Goal: Task Accomplishment & Management: Use online tool/utility

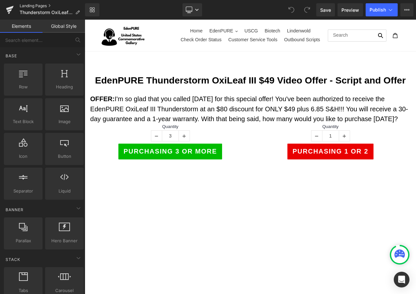
click at [35, 5] on link "Landing Pages" at bounding box center [52, 5] width 65 height 5
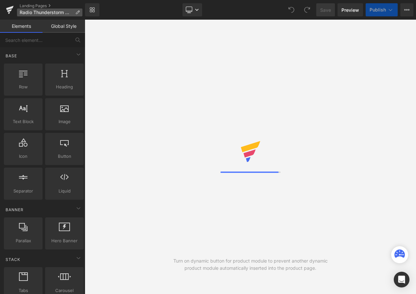
click at [75, 13] on p "Radio Thunderstorm OxiLeaf III $49" at bounding box center [49, 12] width 65 height 8
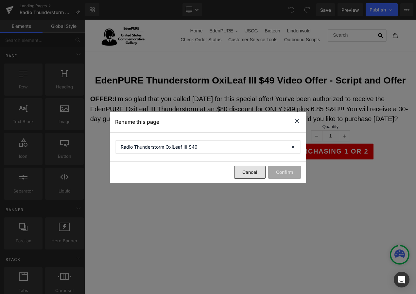
click at [245, 171] on button "Cancel" at bounding box center [249, 171] width 31 height 13
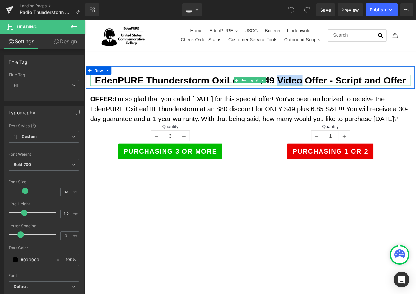
drag, startPoint x: 313, startPoint y: 89, endPoint x: 339, endPoint y: 91, distance: 25.9
click at [339, 91] on h1 "EdenPURE Thunderstorm OxiLeaf III $49 Video Offer - Script and Offer" at bounding box center [282, 91] width 382 height 13
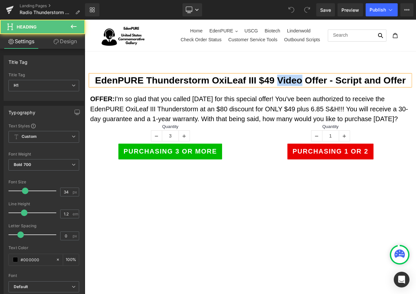
click at [326, 95] on h1 "EdenPURE Thunderstorm OxiLeaf III $49 Video Offer - Script and Offer" at bounding box center [282, 91] width 382 height 13
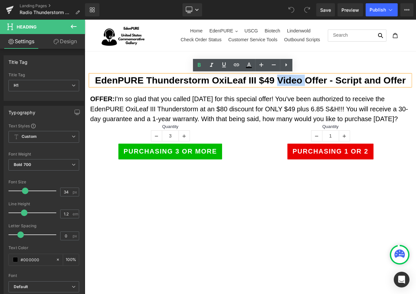
drag, startPoint x: 314, startPoint y: 89, endPoint x: 344, endPoint y: 92, distance: 29.9
click at [344, 92] on h1 "EdenPURE Thunderstorm OxiLeaf III $49 Video Offer - Script and Offer" at bounding box center [282, 91] width 382 height 13
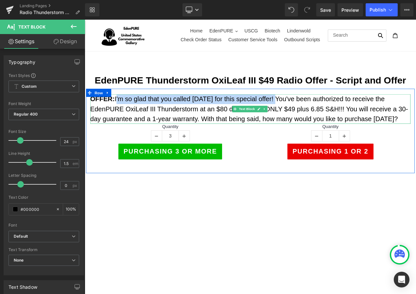
drag, startPoint x: 120, startPoint y: 113, endPoint x: 306, endPoint y: 113, distance: 186.3
click at [306, 113] on span "I'm so glad that you called today for this special offer! You've been authorize…" at bounding box center [281, 126] width 380 height 32
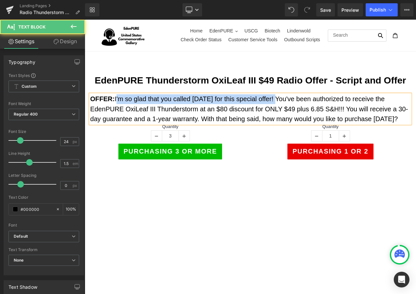
click at [306, 109] on p "OFFER: I'm so glad that you called today for this special offer! You've been au…" at bounding box center [282, 126] width 382 height 35
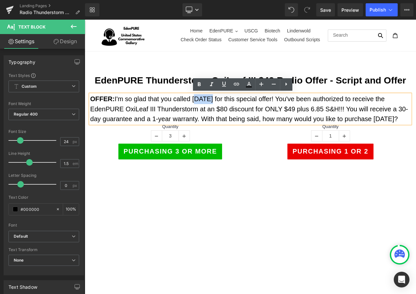
drag, startPoint x: 212, startPoint y: 114, endPoint x: 231, endPoint y: 115, distance: 18.3
click at [231, 115] on span "I'm so glad that you called today for this special offer! You've been authorize…" at bounding box center [281, 126] width 380 height 32
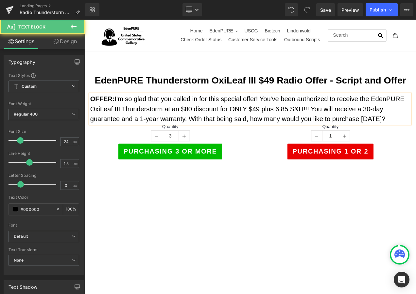
click at [294, 111] on span "I'm so glad that you called in for this special offer! You've been authorized t…" at bounding box center [278, 126] width 375 height 32
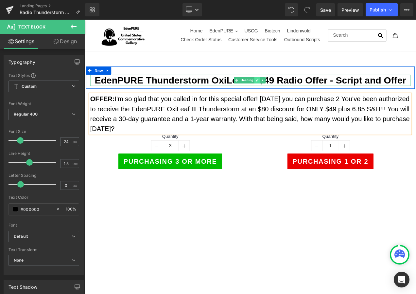
click at [288, 88] on link at bounding box center [290, 92] width 7 height 8
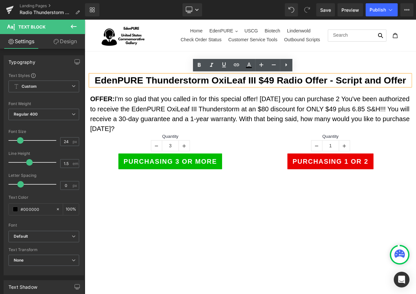
click at [285, 90] on h1 "EdenPURE Thunderstorm OxiLeaf III $49 Radio Offer - Script and Offer" at bounding box center [282, 91] width 382 height 13
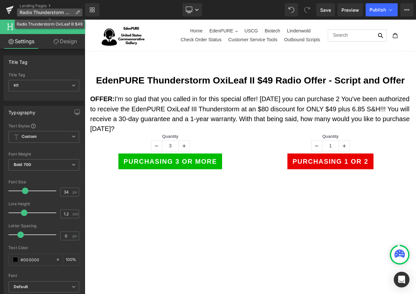
click at [75, 10] on icon at bounding box center [77, 12] width 5 height 5
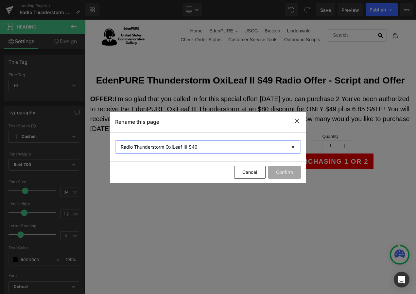
click at [183, 146] on input "Radio Thunderstorm OxiLeaf III $49" at bounding box center [208, 146] width 186 height 13
click at [188, 148] on input "Radio Thunderstorm OxiLeaf III $49" at bounding box center [208, 146] width 186 height 13
type input "Radio Thunderstorm OxiLeaf II $49"
click at [284, 170] on button "Confirm" at bounding box center [284, 171] width 33 height 13
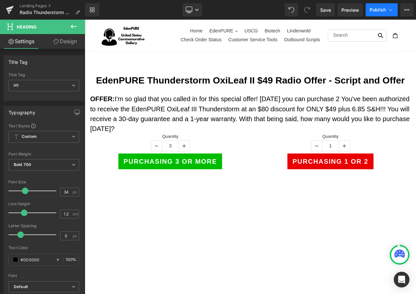
click at [383, 10] on span "Publish" at bounding box center [377, 9] width 16 height 5
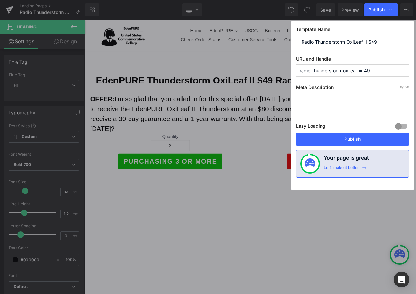
drag, startPoint x: 386, startPoint y: 41, endPoint x: 282, endPoint y: 38, distance: 103.7
click at [282, 38] on div "Publish Template Name Radio Thunderstorm OxiLeaf II $49 URL and Handle radio-th…" at bounding box center [208, 147] width 416 height 294
drag, startPoint x: 375, startPoint y: 72, endPoint x: 275, endPoint y: 71, distance: 100.4
click at [275, 71] on div "Publish Template Name Radio Thunderstorm OxiLeaf II $49 URL and Handle radio-th…" at bounding box center [208, 147] width 416 height 294
paste input "Radio Thunderstorm OxiLeaf II $"
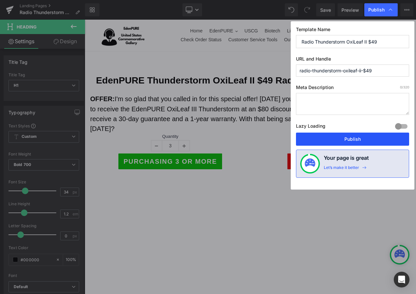
type input "radio-thunderstorm-oxileaf-ii-$49"
click at [366, 140] on button "Publish" at bounding box center [352, 138] width 113 height 13
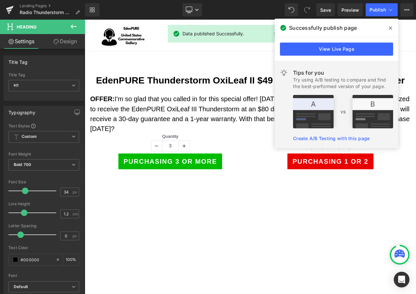
drag, startPoint x: 391, startPoint y: 28, endPoint x: 318, endPoint y: 0, distance: 78.0
click at [391, 28] on icon at bounding box center [390, 27] width 3 height 3
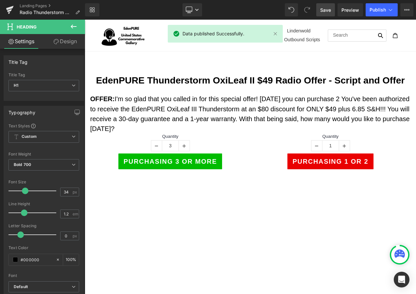
click at [327, 10] on span "Save" at bounding box center [325, 10] width 11 height 7
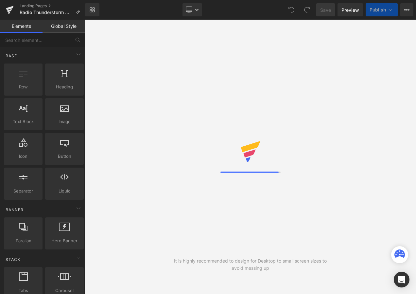
drag, startPoint x: 0, startPoint y: 0, endPoint x: 381, endPoint y: 10, distance: 381.0
click at [381, 10] on span "Publish" at bounding box center [377, 9] width 16 height 5
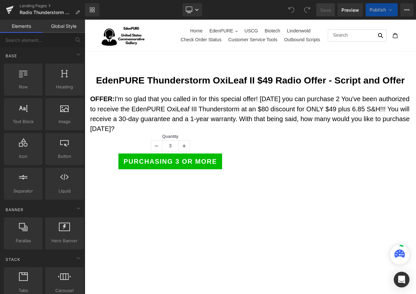
click at [381, 10] on span "Publish" at bounding box center [377, 9] width 16 height 5
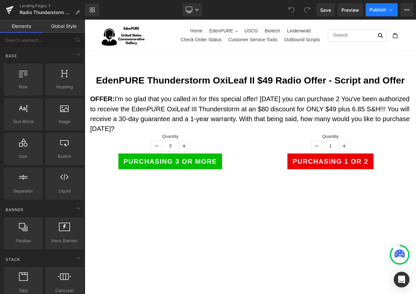
click at [383, 8] on span "Publish" at bounding box center [377, 9] width 16 height 5
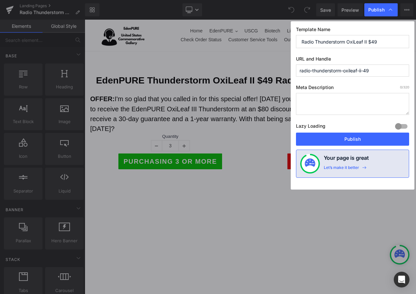
click at [383, 8] on span "Publish" at bounding box center [376, 10] width 16 height 6
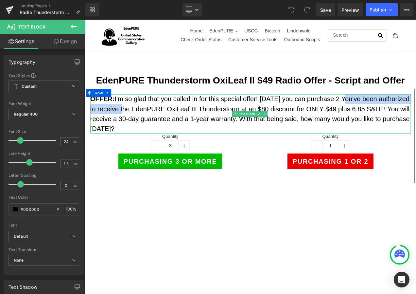
drag, startPoint x: 391, startPoint y: 115, endPoint x: 130, endPoint y: 127, distance: 261.1
click at [130, 127] on span "I'm so glad that you called in for this special offer! Today you can purchase 2…" at bounding box center [281, 132] width 381 height 44
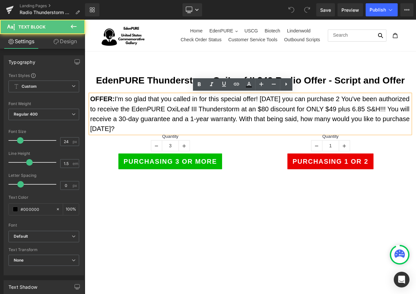
click at [382, 119] on p "OFFER: I'm so glad that you called in for this special offer! Today you can pur…" at bounding box center [282, 132] width 382 height 47
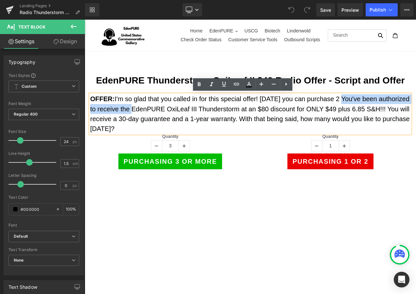
drag, startPoint x: 388, startPoint y: 113, endPoint x: 138, endPoint y: 126, distance: 250.1
click at [138, 126] on span "I'm so glad that you called in for this special offer! Today you can purchase 2…" at bounding box center [281, 132] width 381 height 44
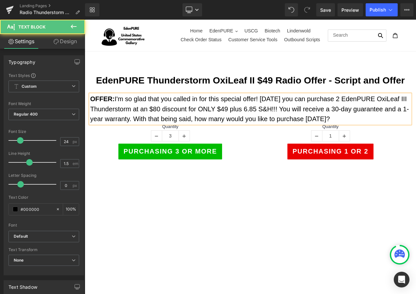
click at [415, 112] on p "OFFER: I'm so glad that you called in for this special offer! Today you can pur…" at bounding box center [282, 126] width 382 height 35
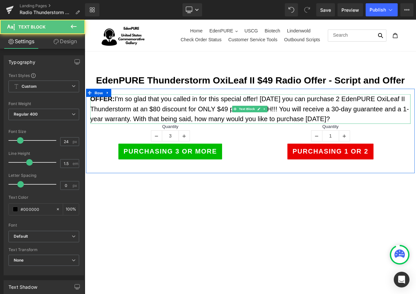
click at [138, 127] on span "I'm so glad that you called in for this special offer! Today you can purchase 2…" at bounding box center [281, 126] width 381 height 32
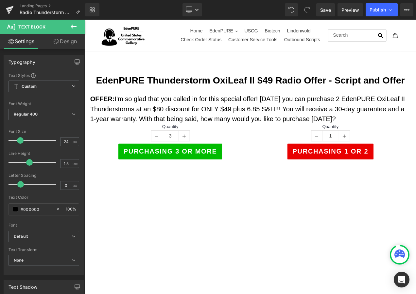
click at [415, 202] on div "OFFER: I'm so glad that you called in for this special offer! Today you can pur…" at bounding box center [282, 152] width 392 height 101
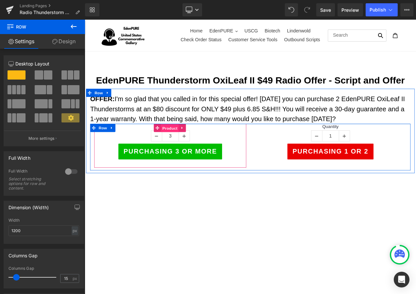
click at [184, 149] on span "Product" at bounding box center [186, 149] width 21 height 10
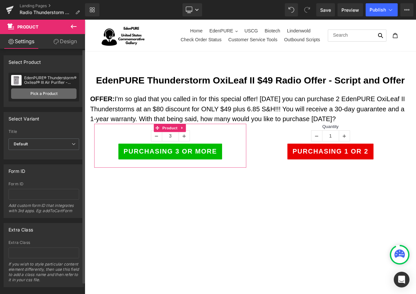
click at [42, 91] on link "Pick a Product" at bounding box center [43, 93] width 65 height 10
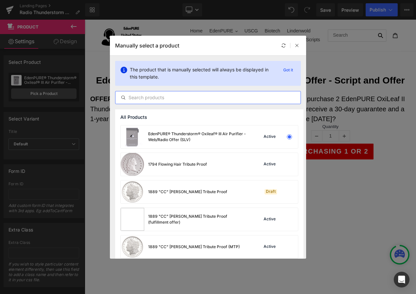
click at [150, 97] on input "text" at bounding box center [207, 97] width 185 height 8
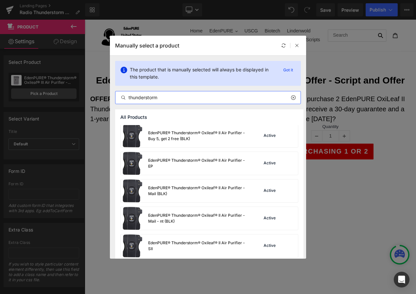
scroll to position [262, 0]
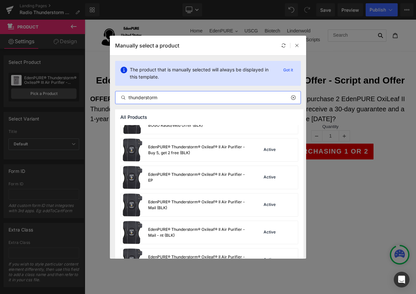
type input "thunderstorm"
click at [296, 47] on icon at bounding box center [297, 45] width 5 height 5
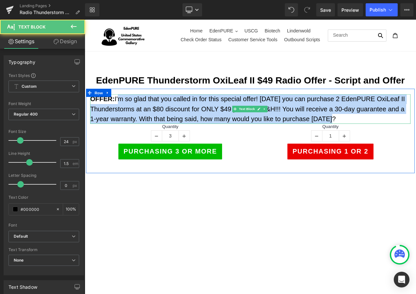
drag, startPoint x: 123, startPoint y: 113, endPoint x: 398, endPoint y: 141, distance: 276.9
click at [398, 141] on p "OFFER: I'm so glad that you called in for this special offer! Today you can pur…" at bounding box center [282, 126] width 382 height 35
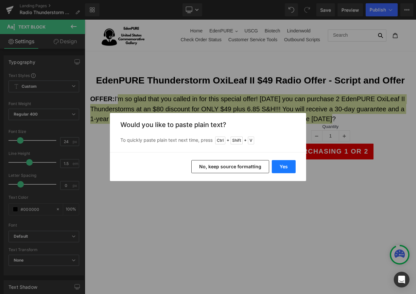
click at [285, 171] on button "Yes" at bounding box center [284, 166] width 24 height 13
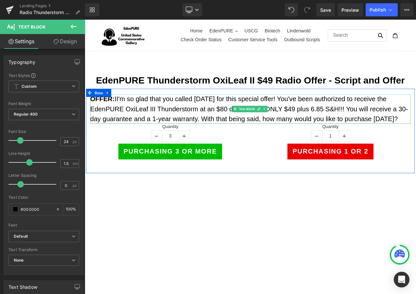
click at [122, 111] on span "II'm so glad that you called today for this special offer! You've been authoriz…" at bounding box center [281, 126] width 380 height 32
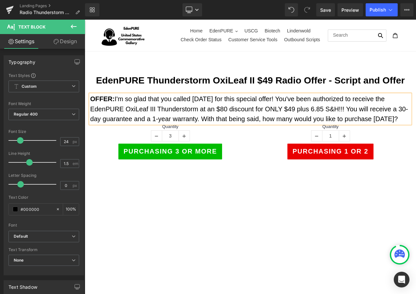
click at [168, 124] on span "I'm so glad that you called today for this special offer! You've been authorize…" at bounding box center [281, 126] width 380 height 32
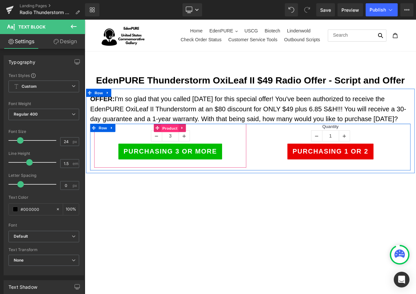
click at [184, 147] on span "Product" at bounding box center [186, 149] width 21 height 10
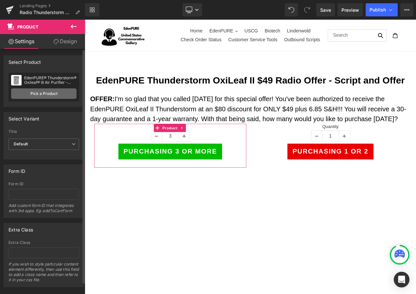
click at [34, 94] on link "Pick a Product" at bounding box center [43, 93] width 65 height 10
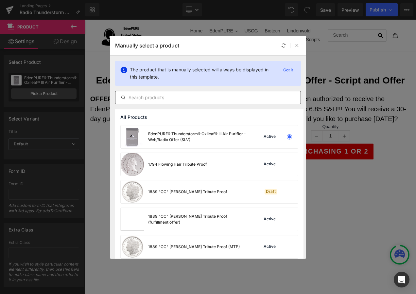
click at [161, 95] on input "text" at bounding box center [207, 97] width 185 height 8
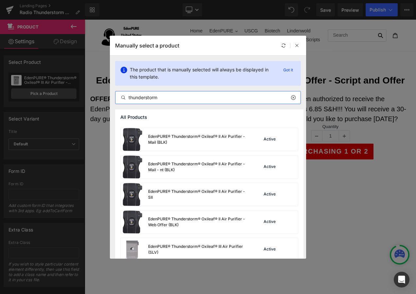
scroll to position [294, 0]
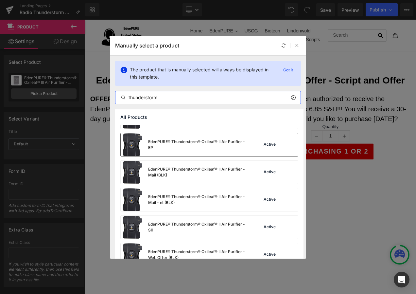
type input "thunderstorm"
click at [215, 144] on div "EdenPURE® Thunderstorm® Oxileaf® II Air Purifier - EP" at bounding box center [197, 145] width 98 height 12
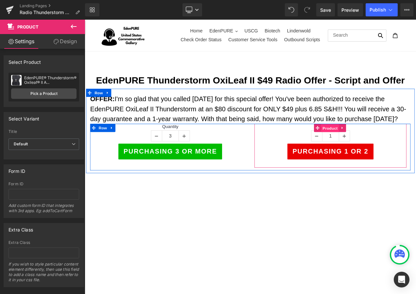
click at [379, 150] on span "Product" at bounding box center [377, 149] width 21 height 10
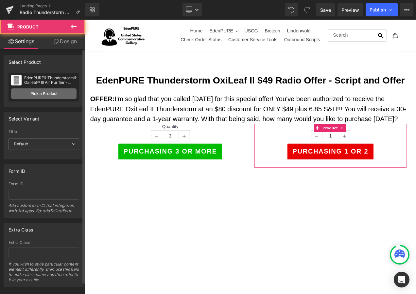
click at [50, 93] on link "Pick a Product" at bounding box center [43, 93] width 65 height 10
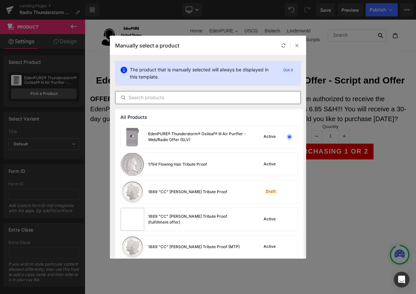
click at [170, 93] on div at bounding box center [208, 97] width 186 height 13
click at [180, 98] on input "text" at bounding box center [207, 97] width 185 height 8
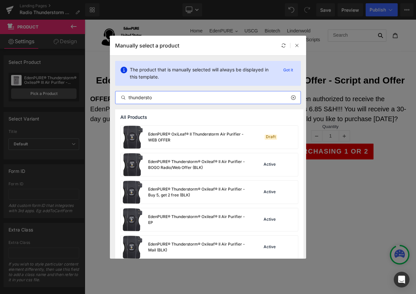
scroll to position [229, 0]
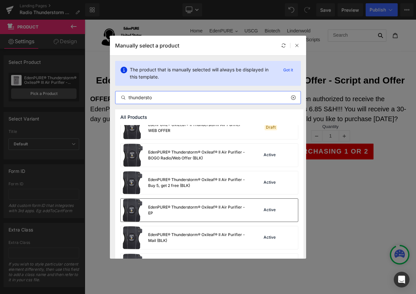
type input "thundersto"
click at [207, 212] on div "EdenPURE® Thunderstorm® Oxileaf® II Air Purifier - EP" at bounding box center [197, 210] width 98 height 12
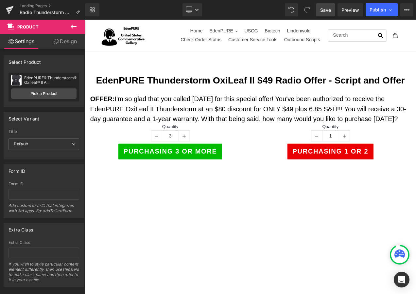
click at [327, 8] on span "Save" at bounding box center [325, 10] width 11 height 7
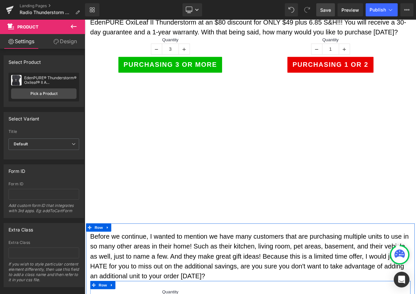
scroll to position [196, 0]
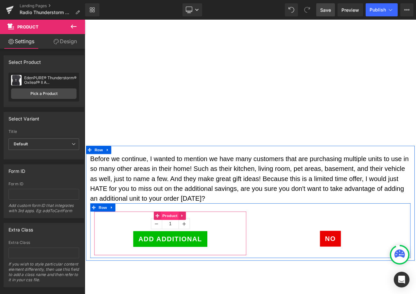
click at [183, 251] on span "Product" at bounding box center [186, 253] width 21 height 10
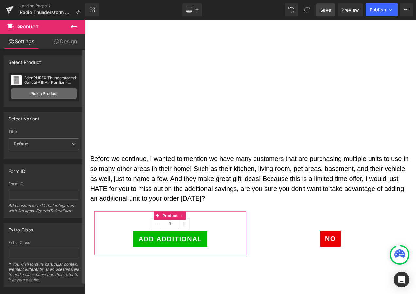
click at [49, 94] on link "Pick a Product" at bounding box center [43, 93] width 65 height 10
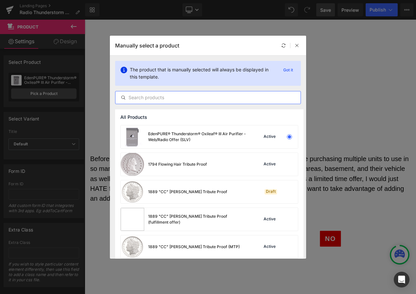
click at [167, 97] on input "text" at bounding box center [207, 97] width 185 height 8
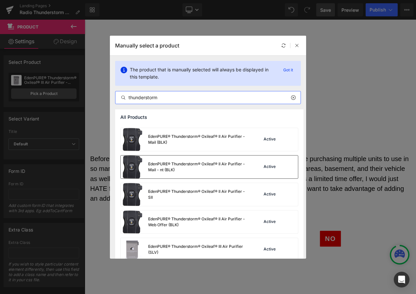
scroll to position [262, 0]
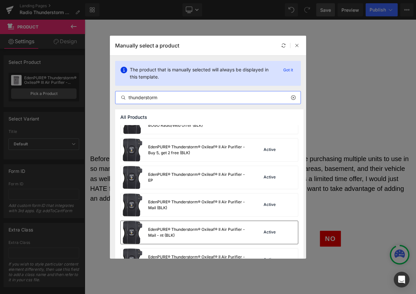
type input "thunderstorm"
click at [182, 176] on div "EdenPURE® Thunderstorm® Oxileaf® II Air Purifier - EP" at bounding box center [197, 177] width 98 height 12
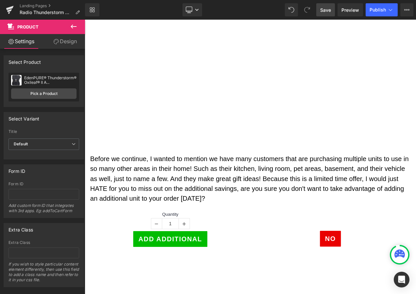
click at [322, 11] on span "Save" at bounding box center [325, 10] width 11 height 7
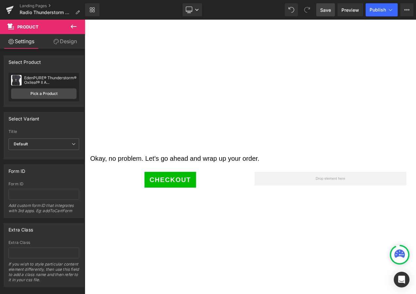
scroll to position [915, 0]
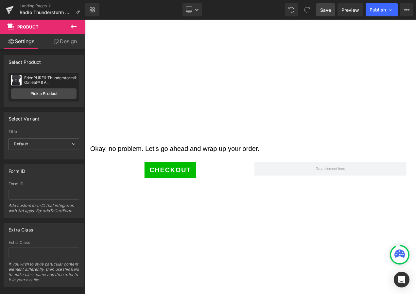
click at [326, 13] on link "Save" at bounding box center [325, 9] width 19 height 13
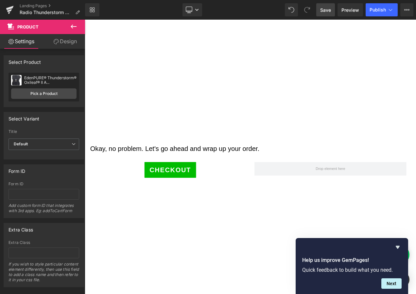
click at [328, 10] on span "Save" at bounding box center [325, 10] width 11 height 7
click at [387, 12] on button "Publish" at bounding box center [381, 9] width 32 height 13
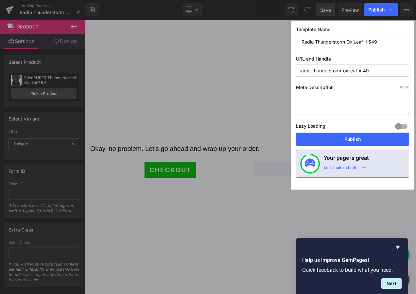
drag, startPoint x: 380, startPoint y: 70, endPoint x: 274, endPoint y: 69, distance: 105.9
click at [274, 69] on div "Publish Template Name Radio Thunderstorm OxiLeaf II $49 URL and Handle radio-th…" at bounding box center [208, 147] width 416 height 294
drag, startPoint x: 364, startPoint y: 139, endPoint x: 162, endPoint y: 54, distance: 219.5
click at [364, 139] on button "Publish" at bounding box center [352, 138] width 113 height 13
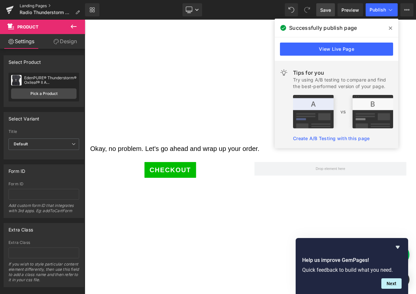
click at [36, 5] on link "Landing Pages" at bounding box center [52, 5] width 65 height 5
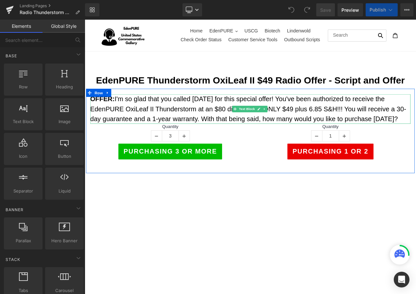
click at [362, 127] on span "I'm so glad that you called today for this special offer! You've been authorize…" at bounding box center [279, 126] width 377 height 32
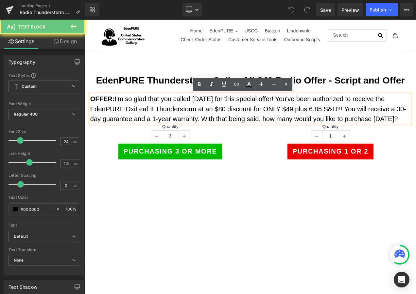
click at [361, 127] on span "I'm so glad that you called today for this special offer! You've been authorize…" at bounding box center [279, 126] width 377 height 32
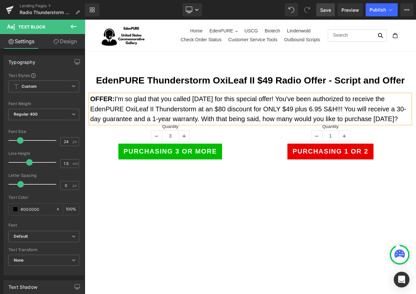
click at [327, 9] on span "Save" at bounding box center [325, 10] width 11 height 7
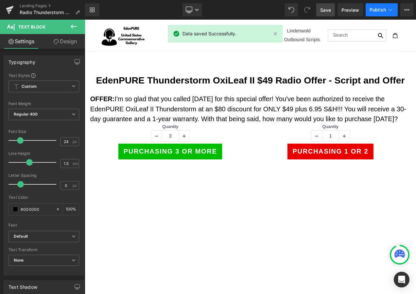
click at [380, 8] on span "Publish" at bounding box center [377, 9] width 16 height 5
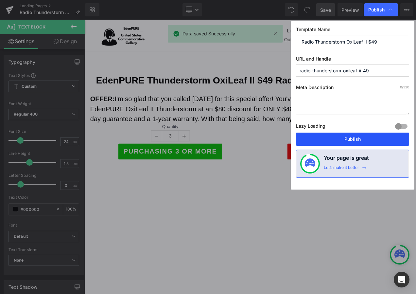
click at [353, 138] on button "Publish" at bounding box center [352, 138] width 113 height 13
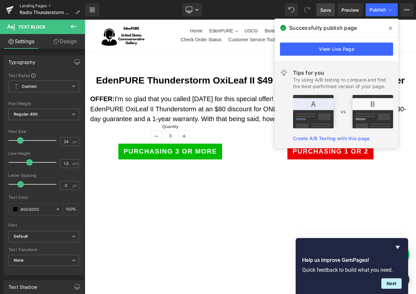
click at [38, 6] on link "Landing Pages" at bounding box center [52, 5] width 65 height 5
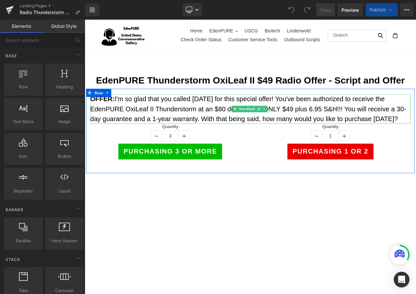
click at [357, 126] on span "I'm so glad that you called today for this special offer! You've been authorize…" at bounding box center [279, 126] width 377 height 32
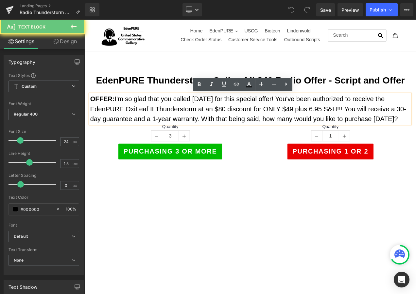
click at [359, 126] on span "I'm so glad that you called today for this special offer! You've been authorize…" at bounding box center [279, 126] width 377 height 32
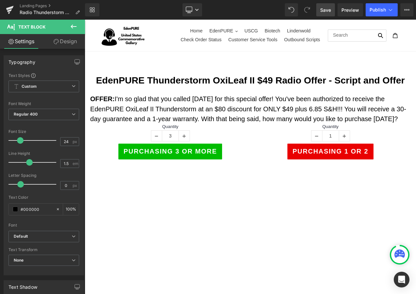
click at [320, 10] on span "Save" at bounding box center [325, 10] width 11 height 7
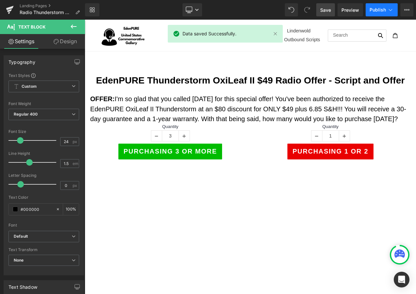
click at [378, 8] on span "Publish" at bounding box center [377, 9] width 16 height 5
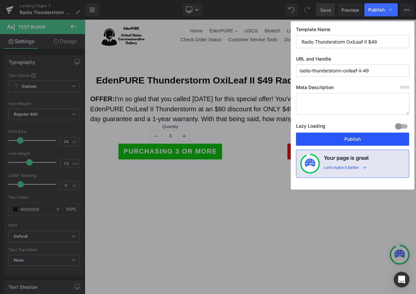
click at [363, 139] on button "Publish" at bounding box center [352, 138] width 113 height 13
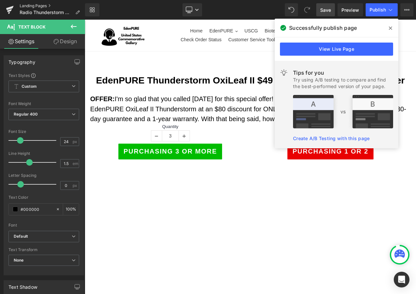
click at [35, 4] on link "Landing Pages" at bounding box center [52, 5] width 65 height 5
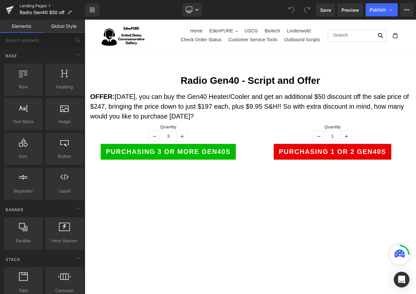
click at [42, 6] on link "Landing Pages" at bounding box center [52, 5] width 65 height 5
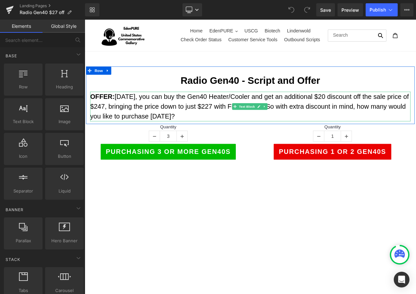
drag, startPoint x: 134, startPoint y: 116, endPoint x: 126, endPoint y: 116, distance: 8.5
click at [134, 116] on p "OFFER: [DATE], you can buy the Gen40 Heater/Cooler and get an additional $20 di…" at bounding box center [282, 123] width 382 height 35
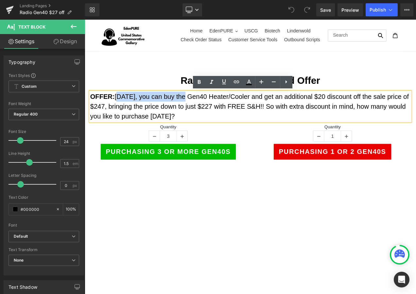
drag, startPoint x: 120, startPoint y: 110, endPoint x: 199, endPoint y: 110, distance: 79.8
click at [199, 110] on p "OFFER: [DATE], you can buy the Gen40 Heater/Cooler and get an additional $20 di…" at bounding box center [282, 123] width 382 height 35
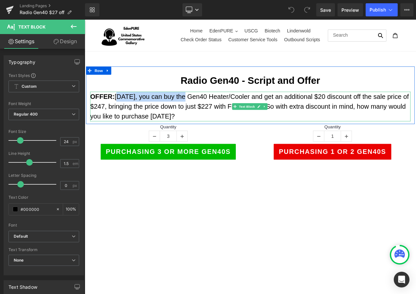
click at [141, 109] on p "OFFER: [DATE], you can buy the Gen40 Heater/Cooler and get an additional $20 di…" at bounding box center [282, 123] width 382 height 35
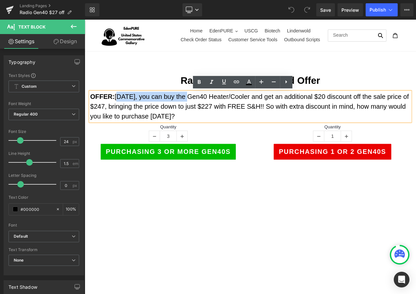
drag, startPoint x: 121, startPoint y: 111, endPoint x: 202, endPoint y: 112, distance: 81.1
click at [202, 112] on p "OFFER: [DATE], you can buy the Gen40 Heater/Cooler and get an additional $20 di…" at bounding box center [282, 123] width 382 height 35
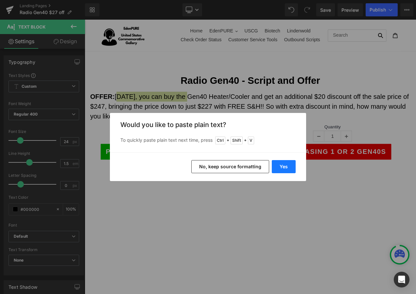
click at [285, 166] on button "Yes" at bounding box center [284, 166] width 24 height 13
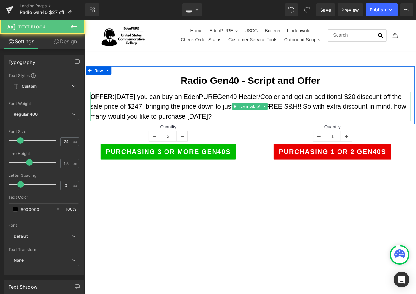
click at [334, 115] on p "OFFER: [DATE] you can buy an EdenPUREGen40 Heater/Cooler and get an additional …" at bounding box center [282, 123] width 382 height 35
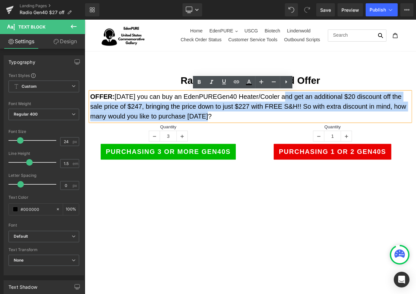
drag, startPoint x: 319, startPoint y: 110, endPoint x: 232, endPoint y: 131, distance: 89.4
click at [232, 131] on p "OFFER: [DATE] you can buy an EdenPUREGen40 Heater/Cooler and get an additional …" at bounding box center [282, 123] width 382 height 35
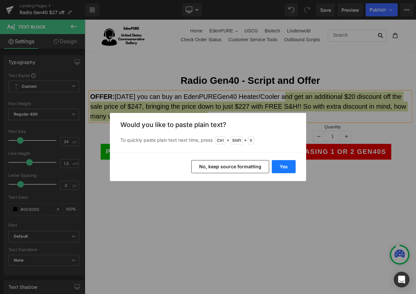
click at [279, 165] on button "Yes" at bounding box center [284, 166] width 24 height 13
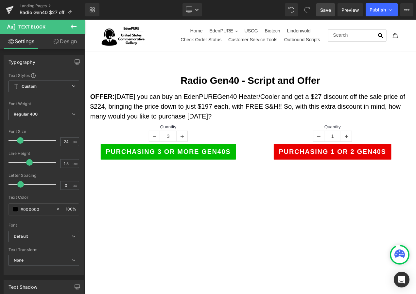
click at [322, 11] on span "Save" at bounding box center [325, 10] width 11 height 7
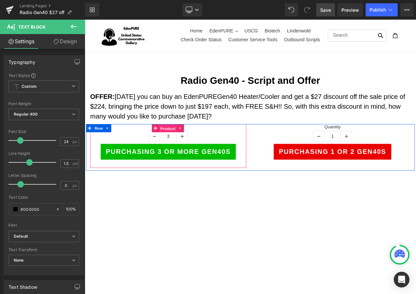
click at [183, 146] on span "Product" at bounding box center [183, 149] width 21 height 10
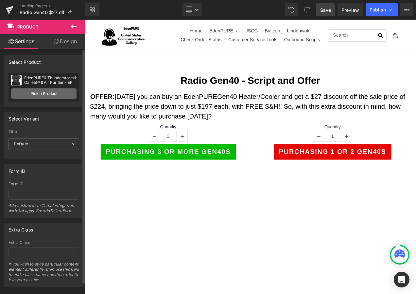
click at [47, 93] on link "Pick a Product" at bounding box center [43, 93] width 65 height 10
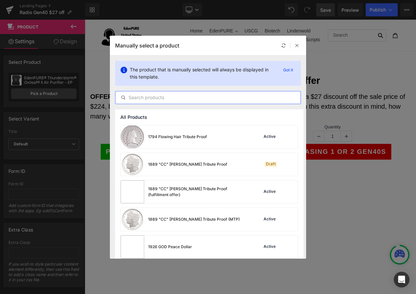
click at [163, 97] on input "text" at bounding box center [207, 97] width 185 height 8
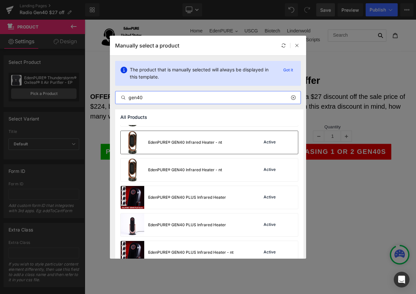
scroll to position [163, 0]
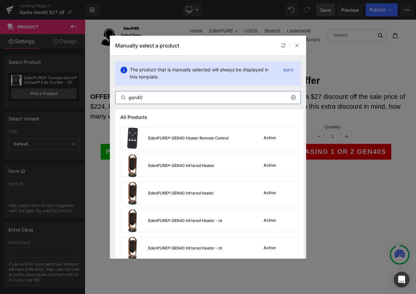
type input "gen40"
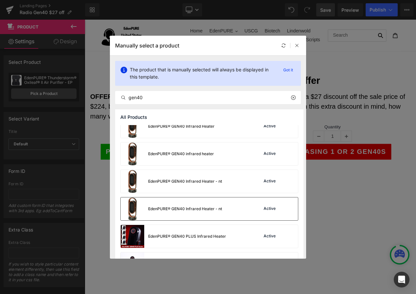
scroll to position [166, 0]
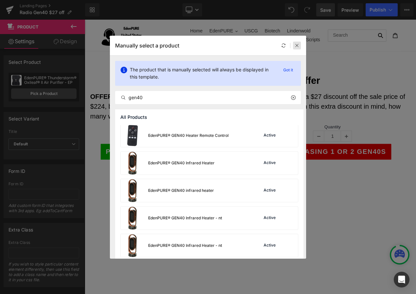
click at [296, 45] on icon at bounding box center [297, 45] width 5 height 5
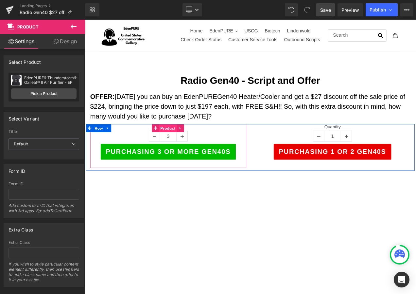
click at [181, 147] on span "Product" at bounding box center [183, 149] width 21 height 10
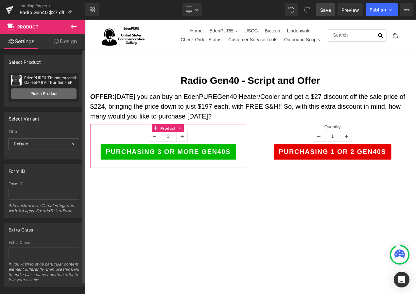
click at [54, 92] on link "Pick a Product" at bounding box center [43, 93] width 65 height 10
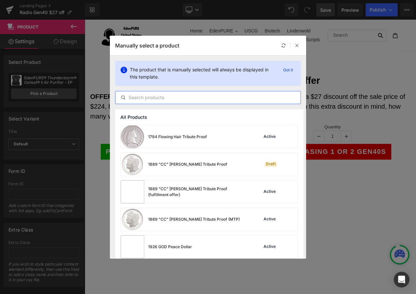
click at [175, 96] on input "text" at bounding box center [207, 97] width 185 height 8
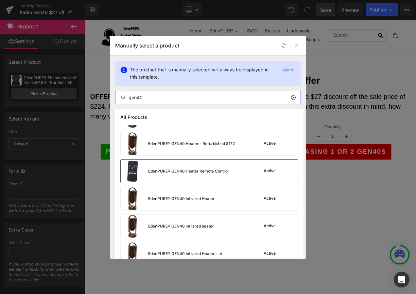
scroll to position [131, 0]
type input "gen40"
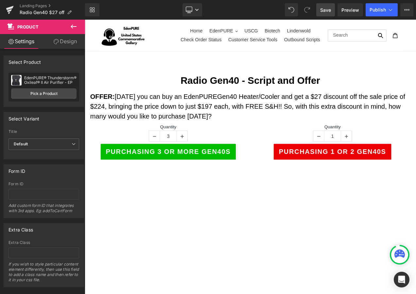
drag, startPoint x: 447, startPoint y: 232, endPoint x: 416, endPoint y: 249, distance: 35.4
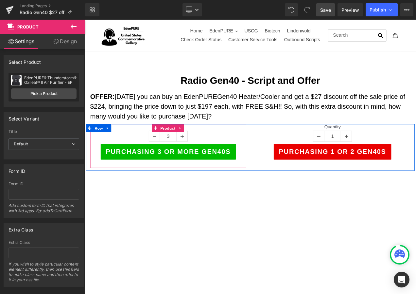
click at [182, 144] on div at bounding box center [282, 145] width 392 height 2
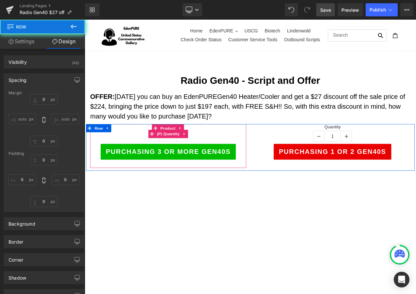
type input "0"
type input "10"
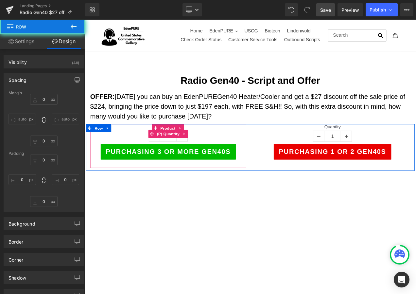
type input "0"
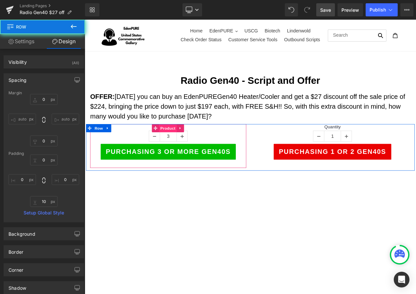
click at [186, 151] on span "Product" at bounding box center [183, 149] width 21 height 10
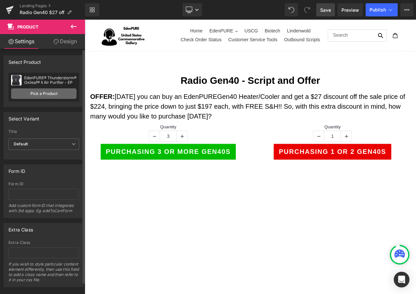
click at [67, 98] on link "Pick a Product" at bounding box center [43, 93] width 65 height 10
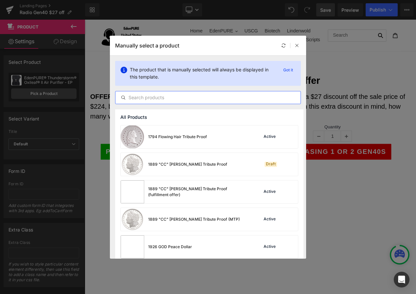
click at [143, 98] on input "text" at bounding box center [207, 97] width 185 height 8
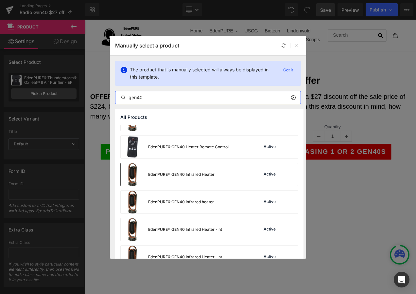
scroll to position [163, 0]
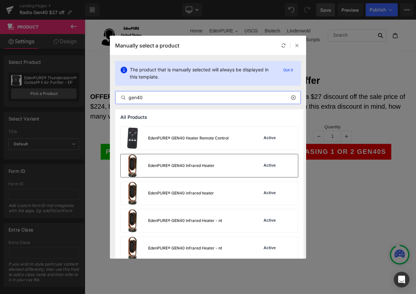
type input "gen40"
click at [180, 170] on div "EdenPURE® GEN40 Infrared Heater" at bounding box center [168, 165] width 94 height 23
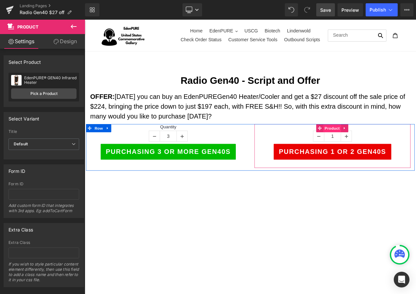
click at [379, 145] on span "Product" at bounding box center [379, 149] width 21 height 10
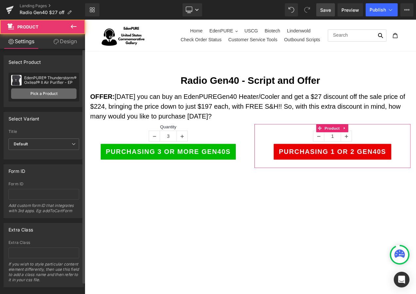
click at [29, 90] on link "Pick a Product" at bounding box center [43, 93] width 65 height 10
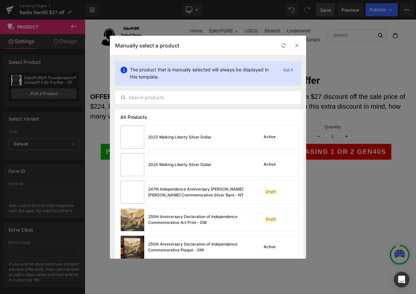
scroll to position [131, 0]
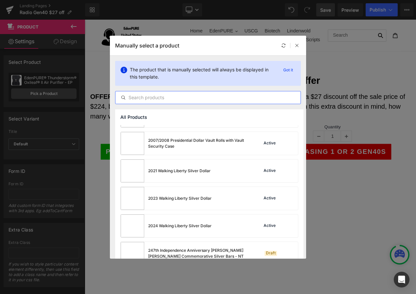
click at [174, 96] on input "text" at bounding box center [207, 97] width 185 height 8
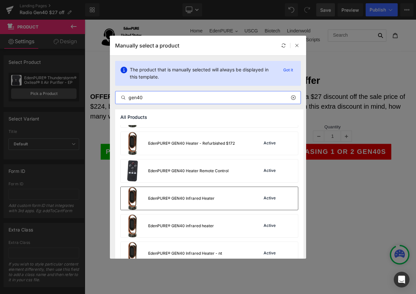
type input "gen40"
click at [200, 195] on div "EdenPURE® GEN40 Infrared Heater" at bounding box center [168, 198] width 94 height 23
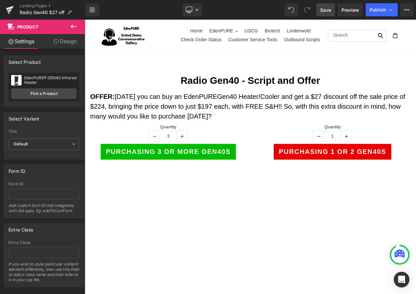
click at [329, 7] on span "Save" at bounding box center [325, 10] width 11 height 7
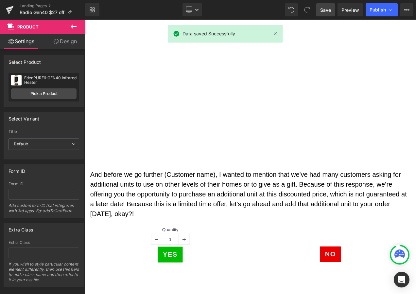
scroll to position [229, 0]
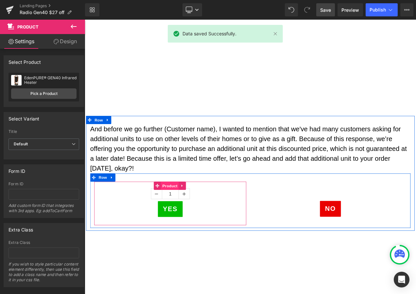
click at [182, 215] on span "Product" at bounding box center [186, 218] width 21 height 10
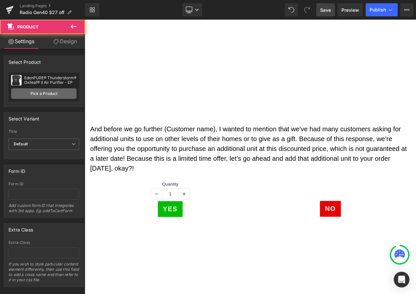
click at [43, 88] on link "Pick a Product" at bounding box center [43, 93] width 65 height 10
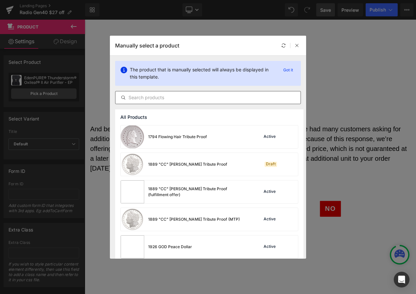
click at [164, 97] on input "text" at bounding box center [207, 97] width 185 height 8
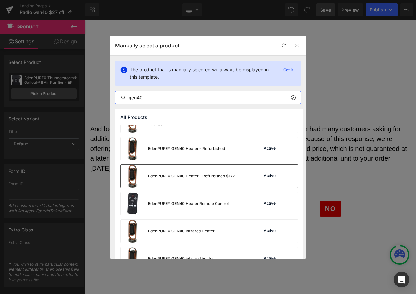
scroll to position [131, 0]
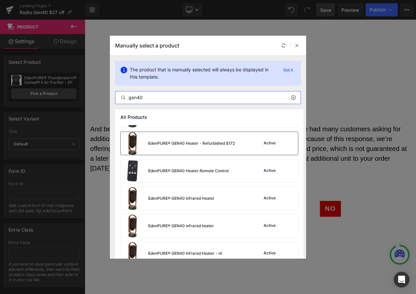
type input "gen40"
click at [205, 199] on div "EdenPURE® GEN40 Infrared Heater" at bounding box center [181, 198] width 66 height 6
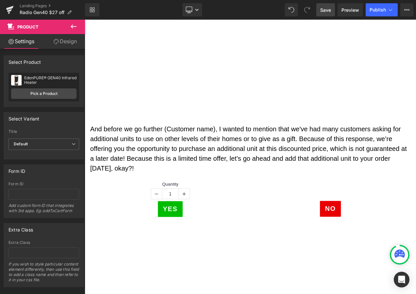
click at [328, 11] on span "Save" at bounding box center [325, 10] width 11 height 7
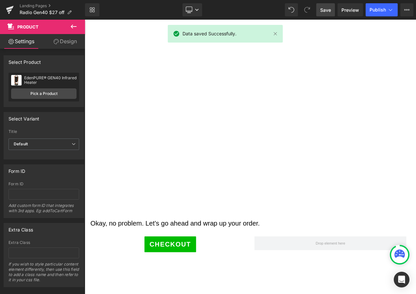
scroll to position [752, 0]
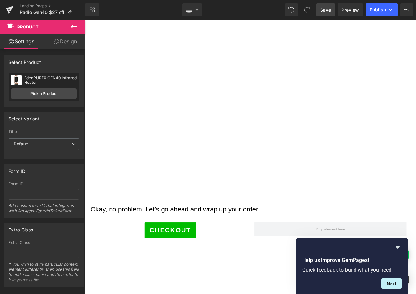
click at [328, 11] on span "Save" at bounding box center [325, 10] width 11 height 7
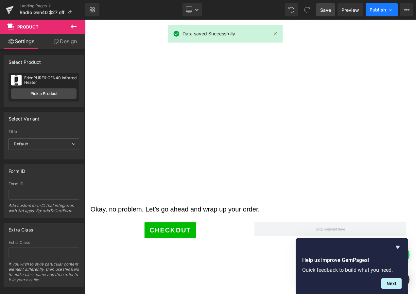
click at [384, 10] on span "Publish" at bounding box center [377, 9] width 16 height 5
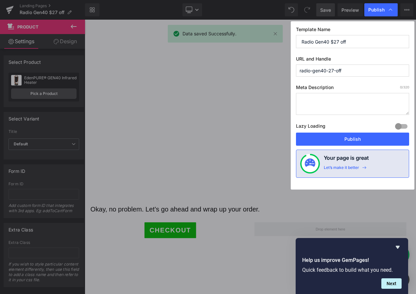
drag, startPoint x: 358, startPoint y: 69, endPoint x: 266, endPoint y: 67, distance: 91.6
click at [266, 67] on div "Publish Template Name Radio Gen40 $27 off URL and Handle radio-gen40-27-off Met…" at bounding box center [208, 147] width 416 height 294
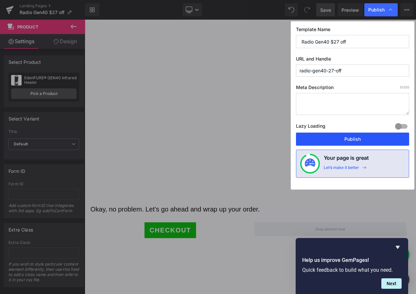
click at [360, 137] on button "Publish" at bounding box center [352, 138] width 113 height 13
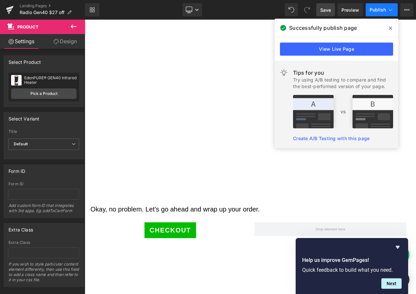
click at [387, 6] on button "Publish" at bounding box center [381, 9] width 32 height 13
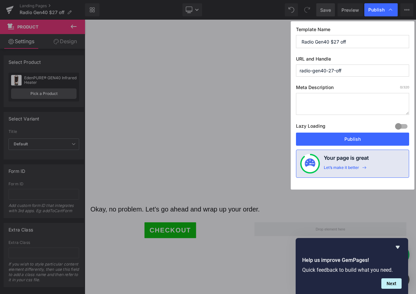
drag, startPoint x: 356, startPoint y: 74, endPoint x: 263, endPoint y: 72, distance: 93.2
click at [263, 72] on div "Publish Template Name Radio Gen40 $27 off URL and Handle radio-gen40-27-off Met…" at bounding box center [208, 147] width 416 height 294
drag, startPoint x: 335, startPoint y: 140, endPoint x: 238, endPoint y: 93, distance: 108.1
click at [335, 140] on button "Publish" at bounding box center [352, 138] width 113 height 13
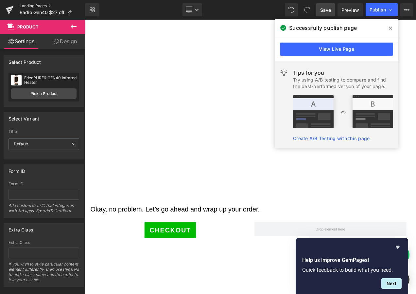
click at [34, 6] on link "Landing Pages" at bounding box center [52, 5] width 65 height 5
